Goal: Information Seeking & Learning: Learn about a topic

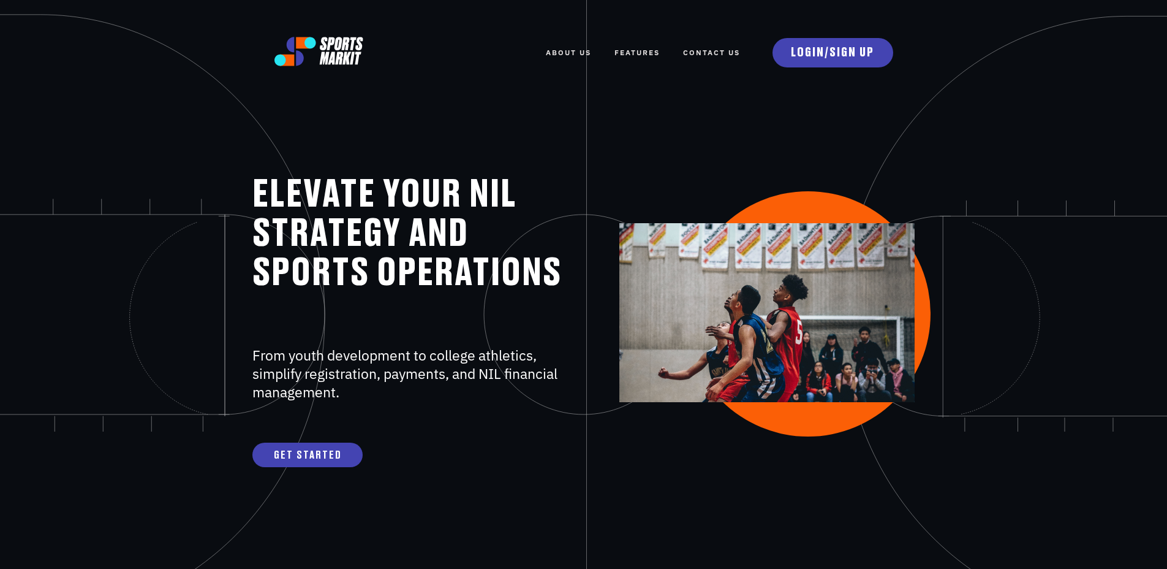
click at [629, 48] on link "FEATURES" at bounding box center [637, 52] width 45 height 27
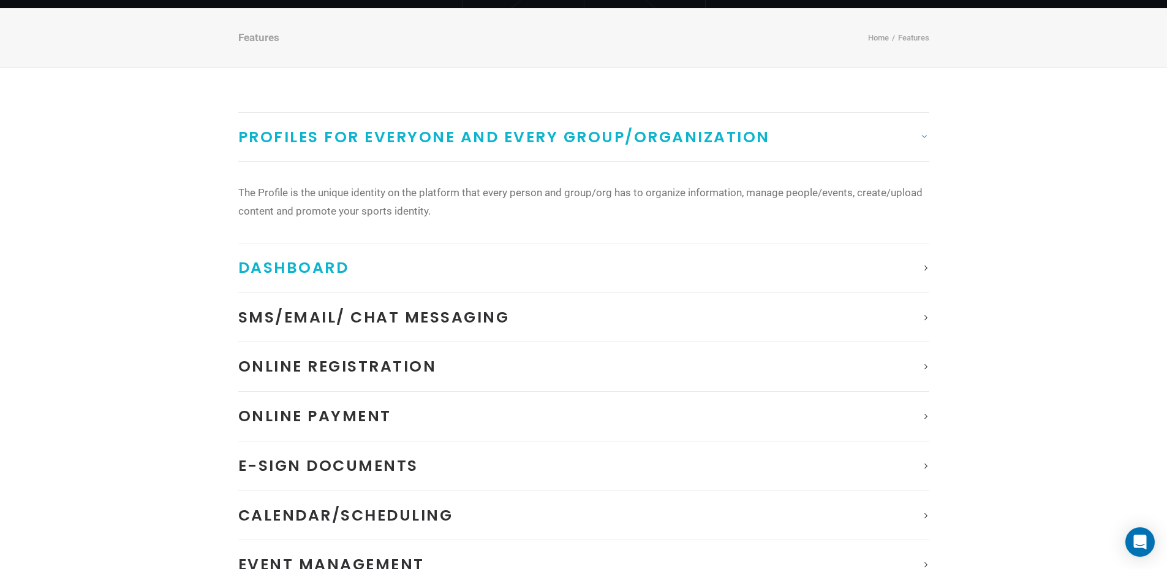
scroll to position [104, 0]
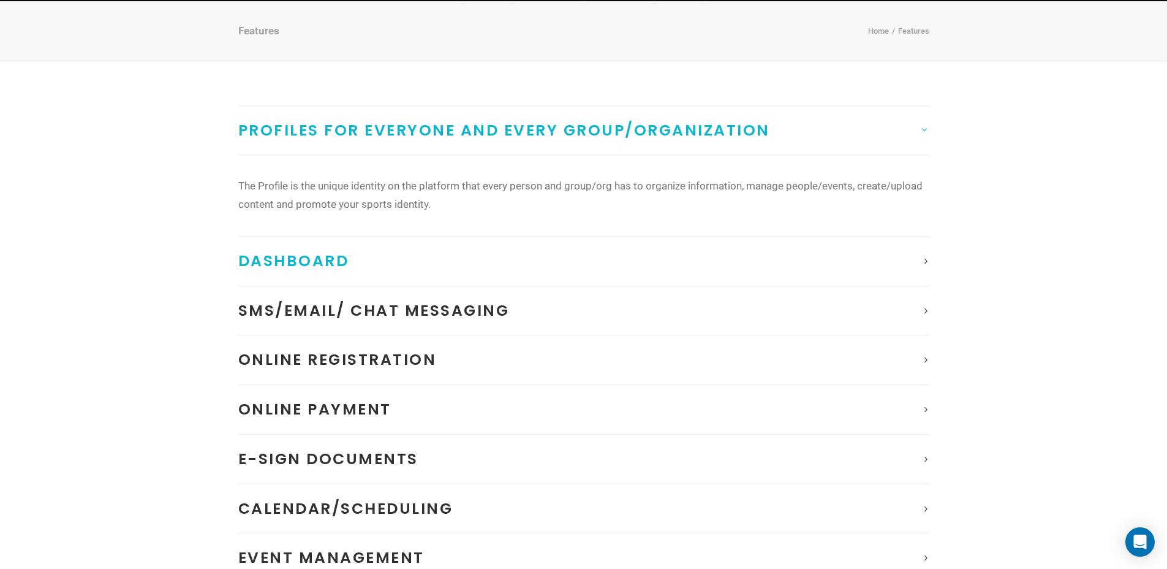
click at [329, 267] on span "Dashboard" at bounding box center [293, 260] width 111 height 21
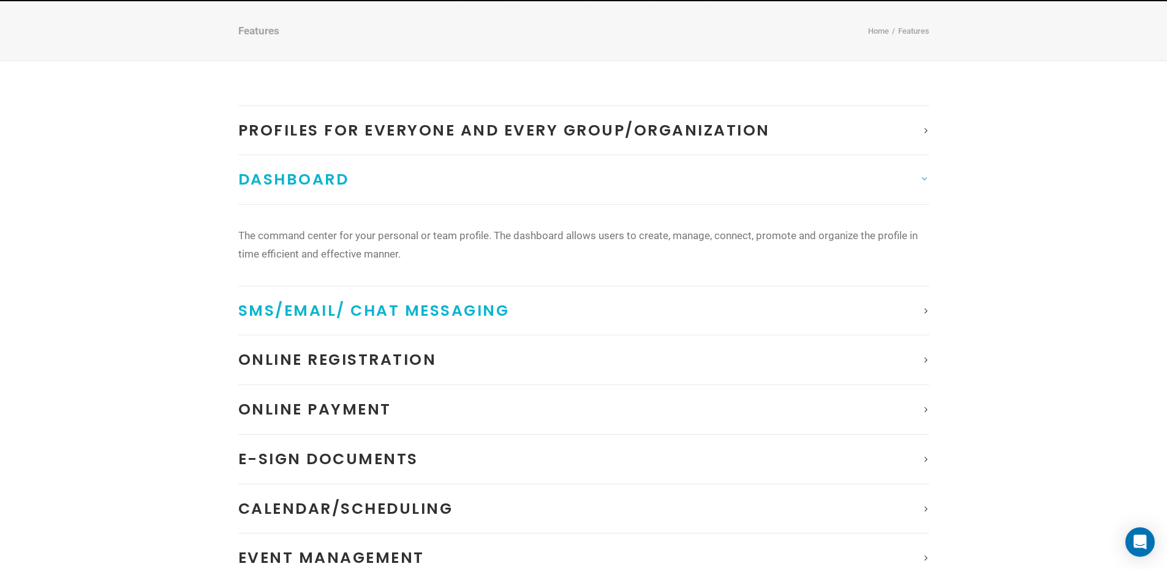
click at [349, 316] on span "SMS/Email/ Chat Messaging" at bounding box center [373, 310] width 271 height 21
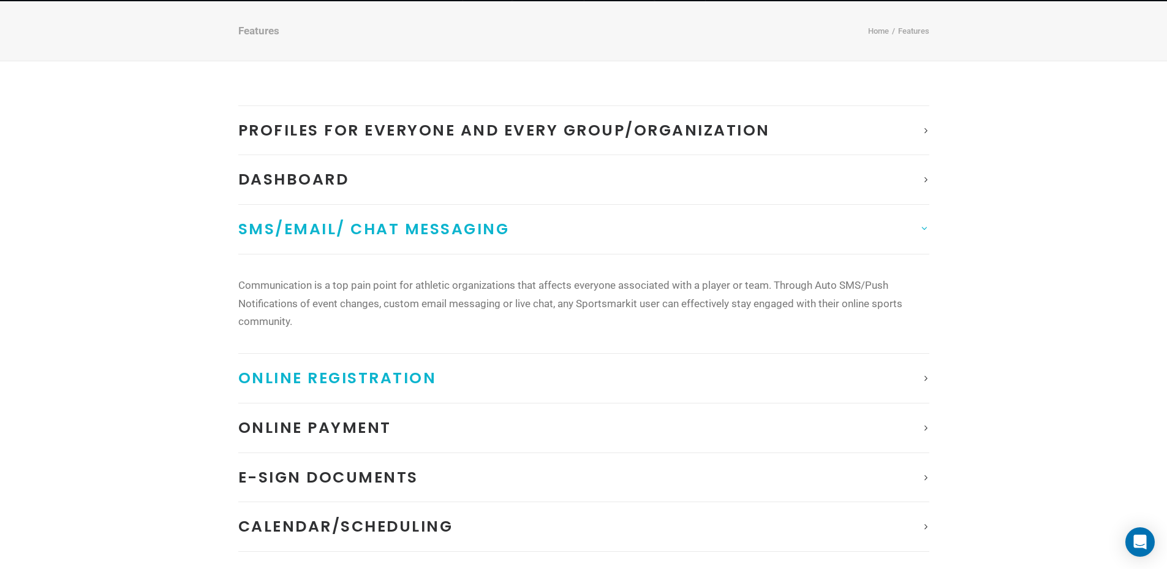
click at [353, 379] on span "Online Registration" at bounding box center [337, 377] width 199 height 21
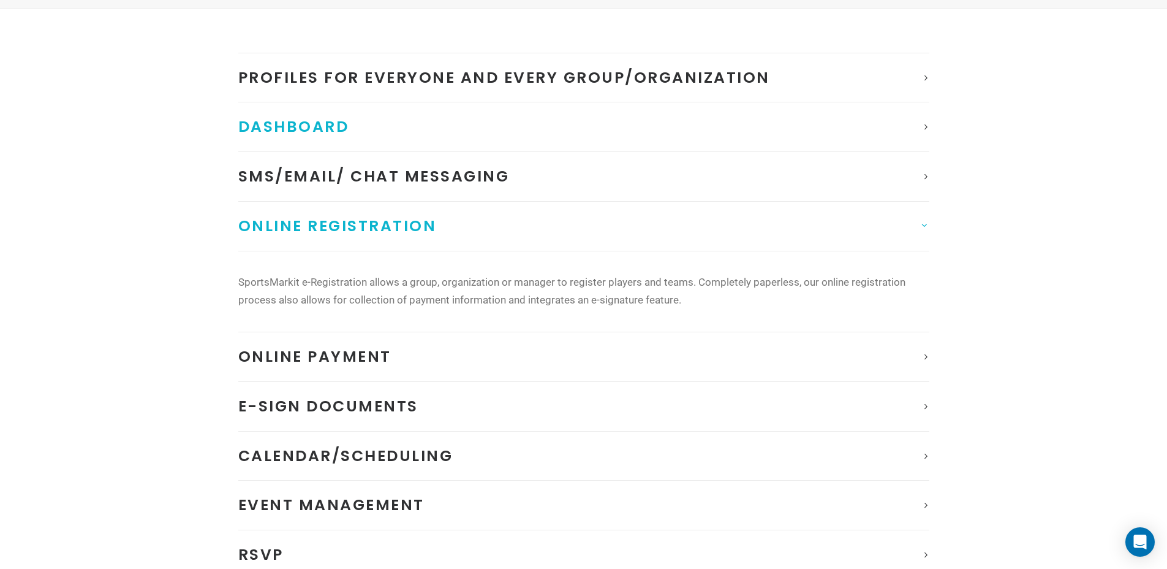
scroll to position [0, 0]
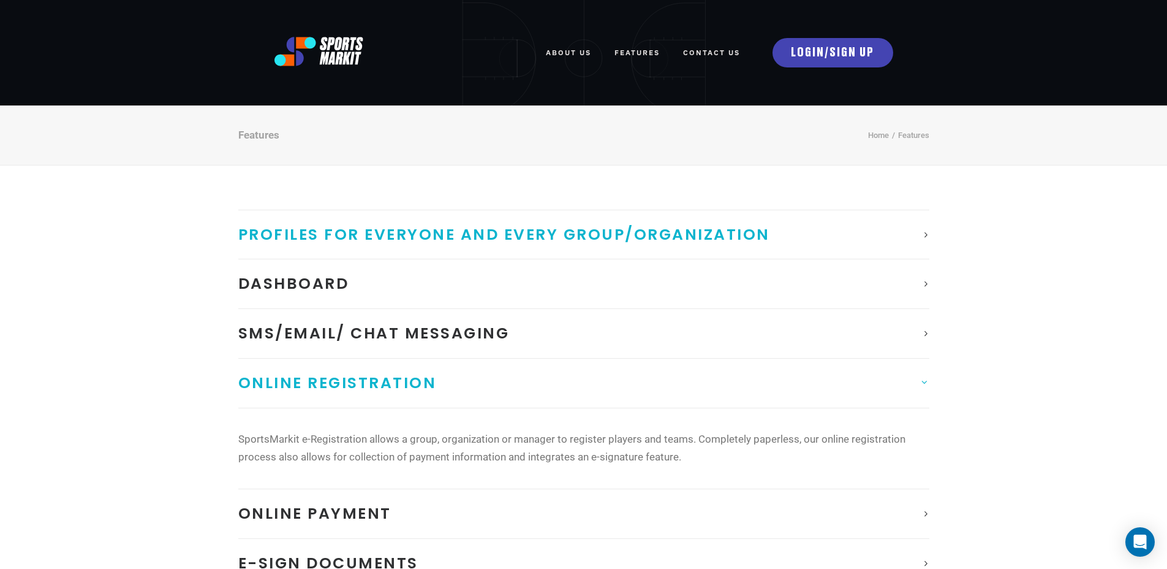
click at [320, 242] on span "Profiles for Everyone and Every Group/Organization" at bounding box center [504, 234] width 532 height 21
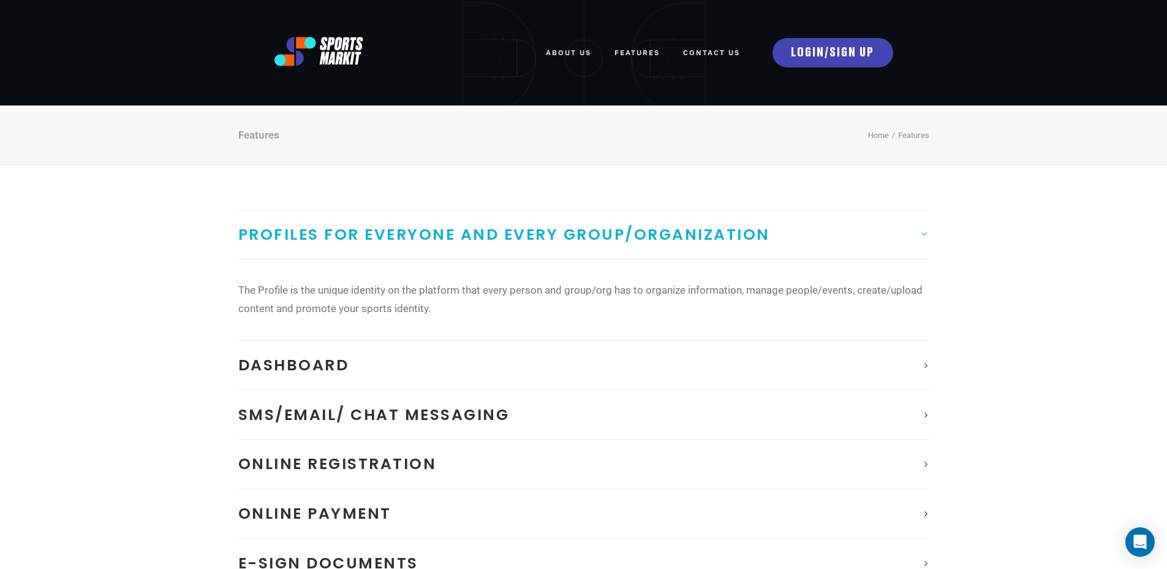
click at [335, 300] on p "The Profile is the unique identity on the platform that every person and group/…" at bounding box center [583, 299] width 691 height 37
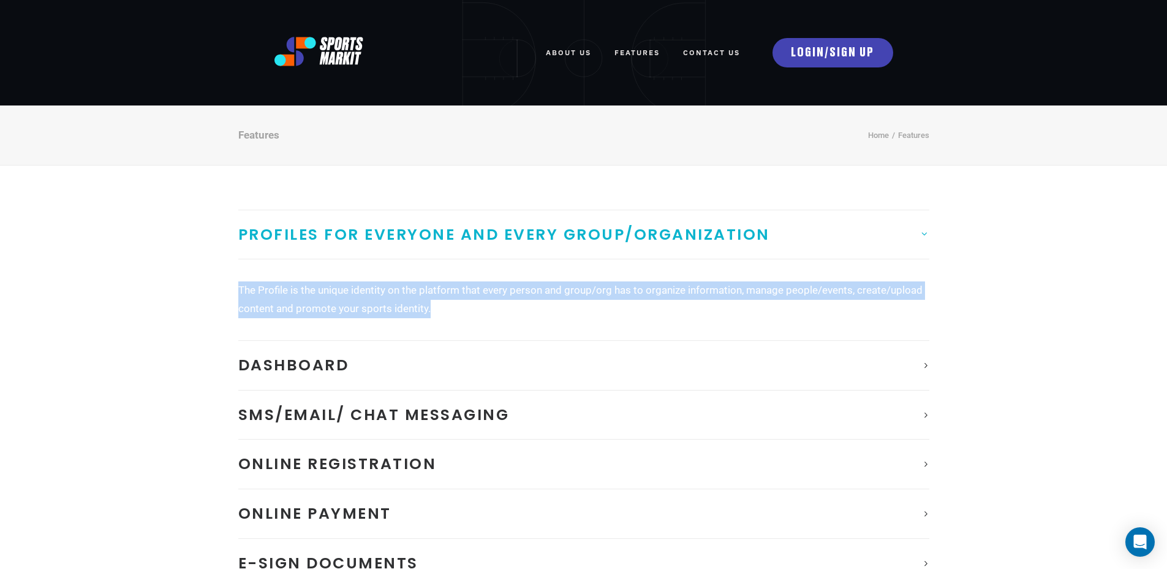
click at [335, 300] on p "The Profile is the unique identity on the platform that every person and group/…" at bounding box center [583, 299] width 691 height 37
